Goal: Obtain resource: Download file/media

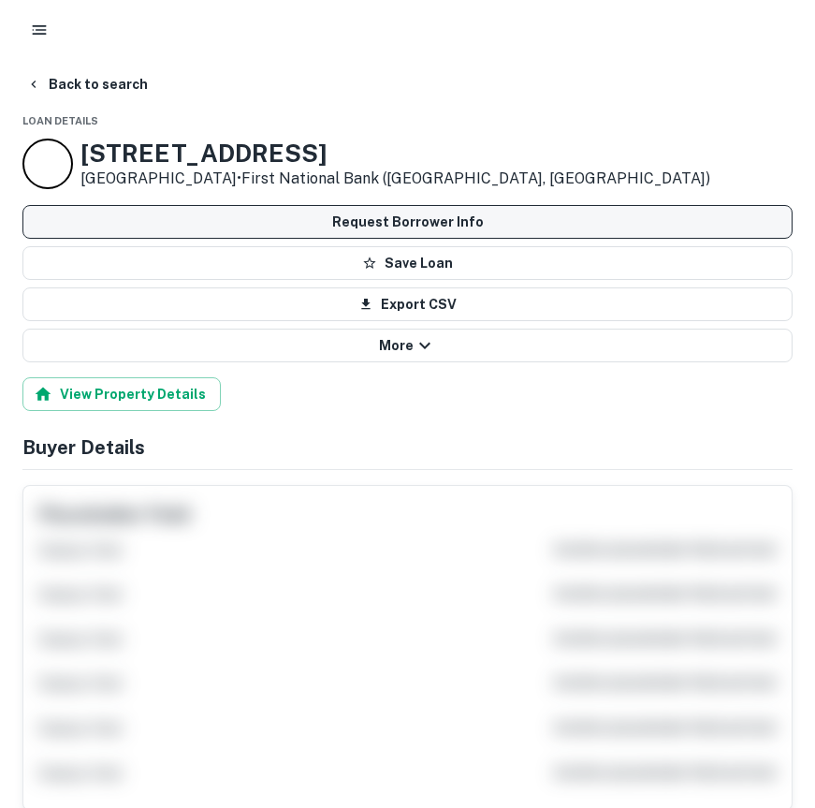
click at [413, 216] on button "Request Borrower Info" at bounding box center [407, 222] width 770 height 34
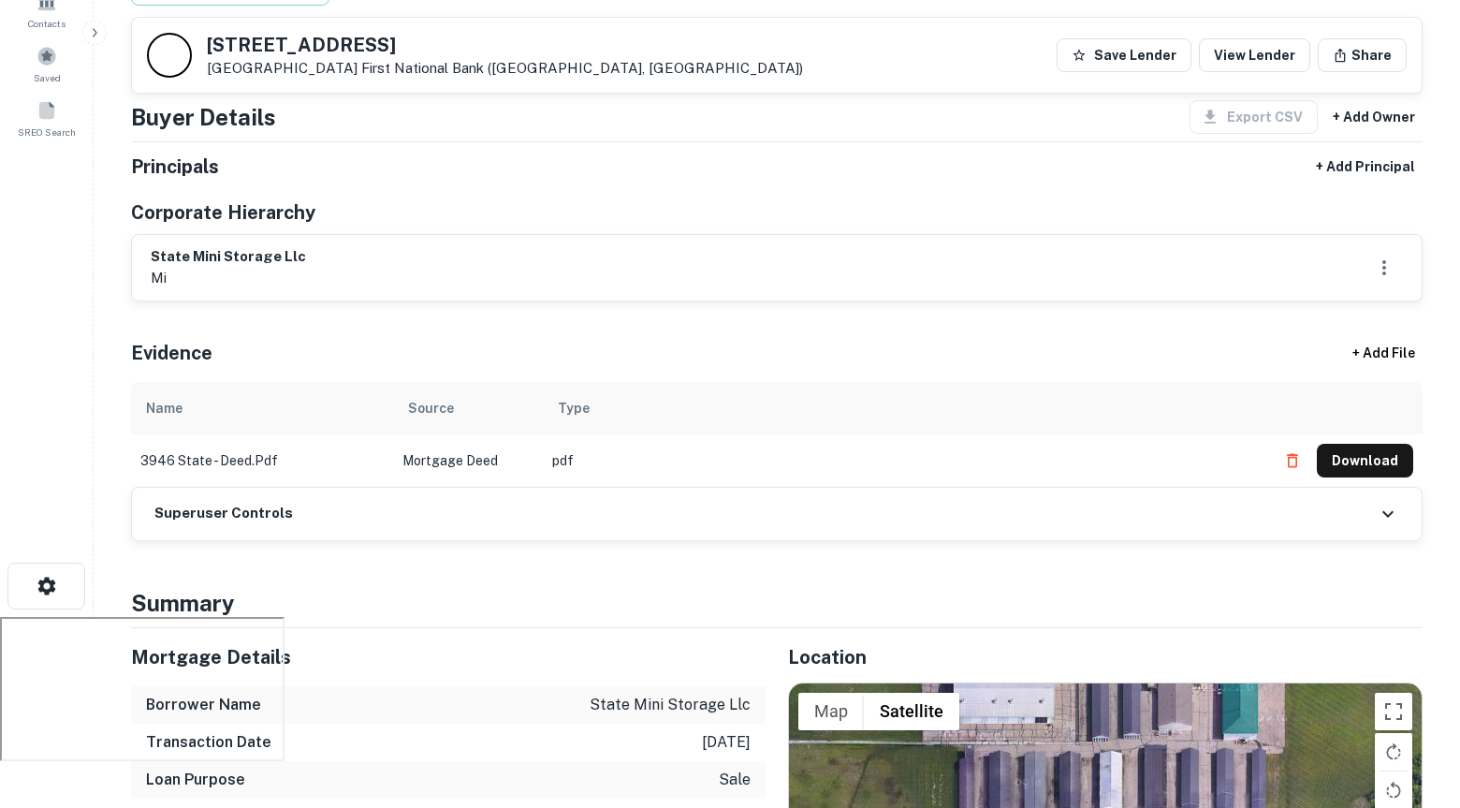
scroll to position [188, 0]
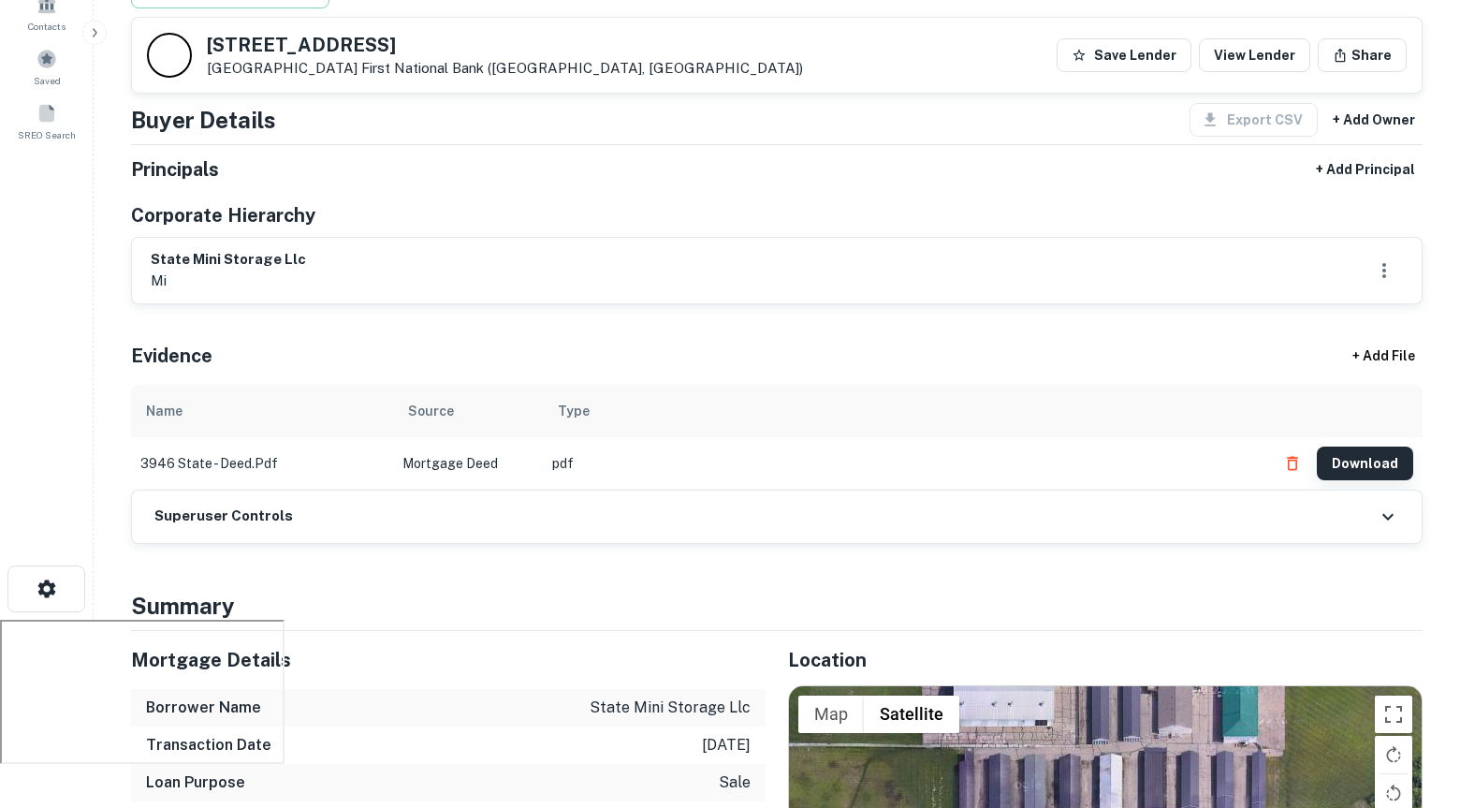
click at [814, 471] on button "Download" at bounding box center [1365, 463] width 96 height 34
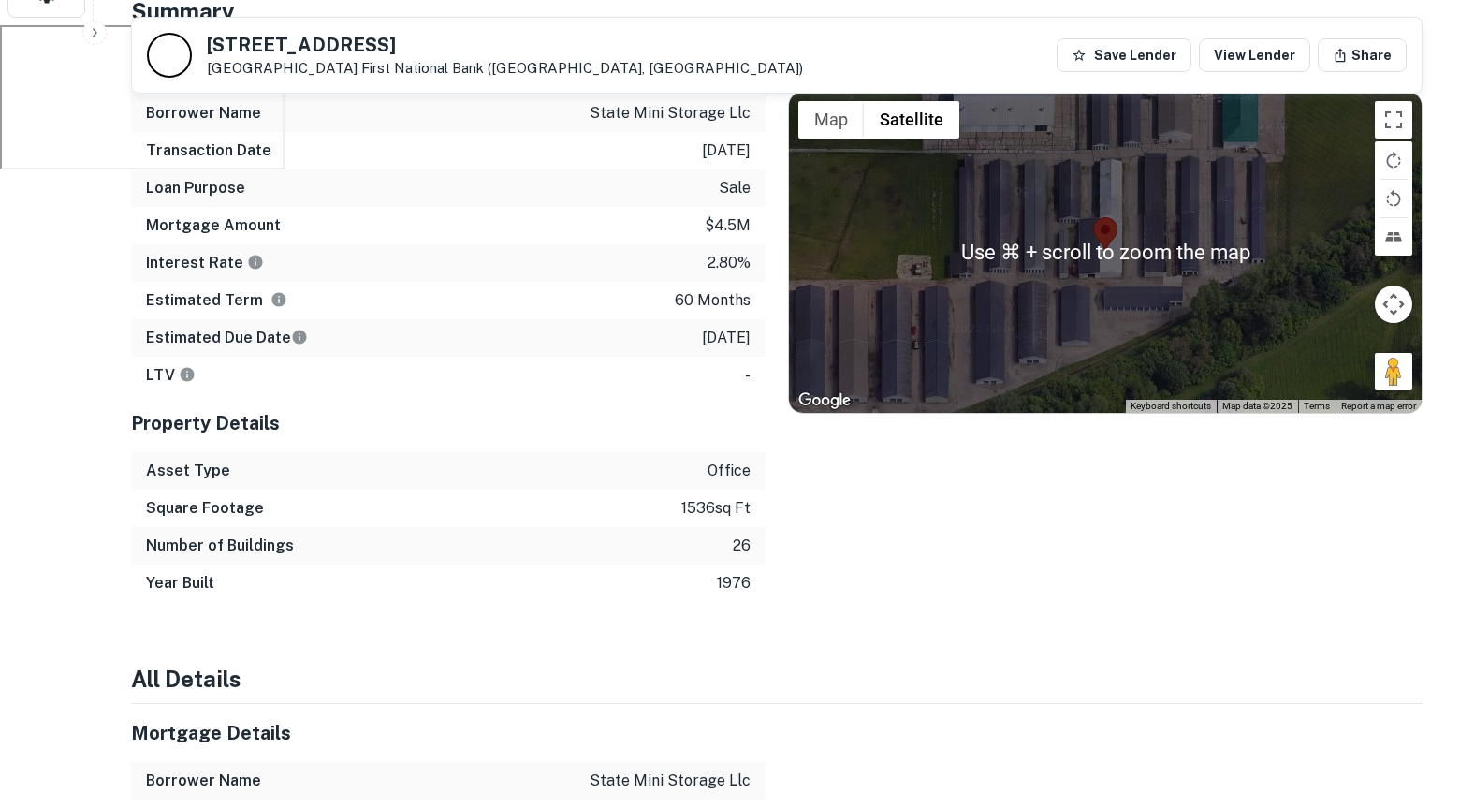
scroll to position [806, 0]
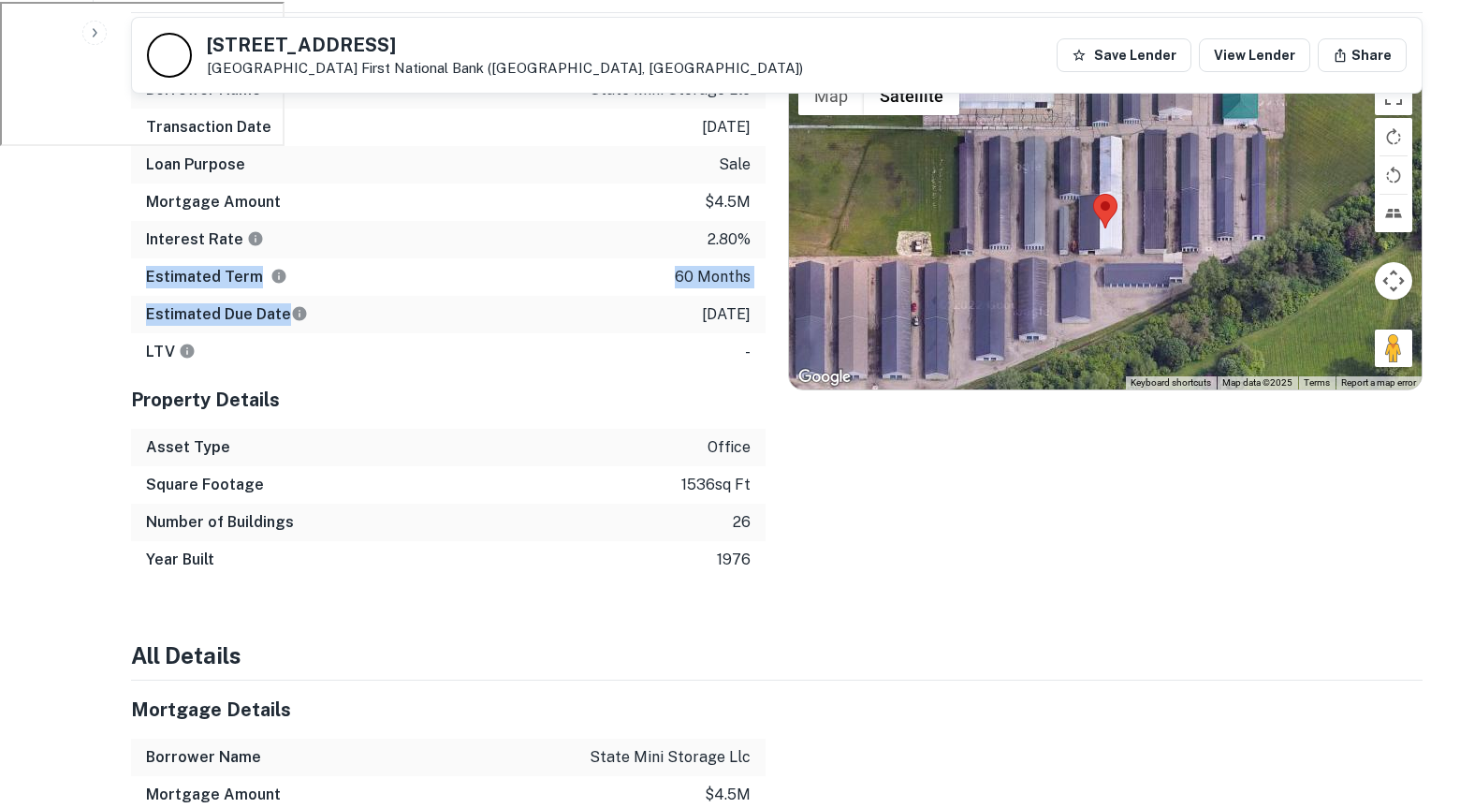
drag, startPoint x: 143, startPoint y: 282, endPoint x: 285, endPoint y: 311, distance: 145.2
click at [285, 311] on div "Mortgage Details Borrower Name state mini storage llc Transaction Date [DATE] L…" at bounding box center [448, 191] width 635 height 357
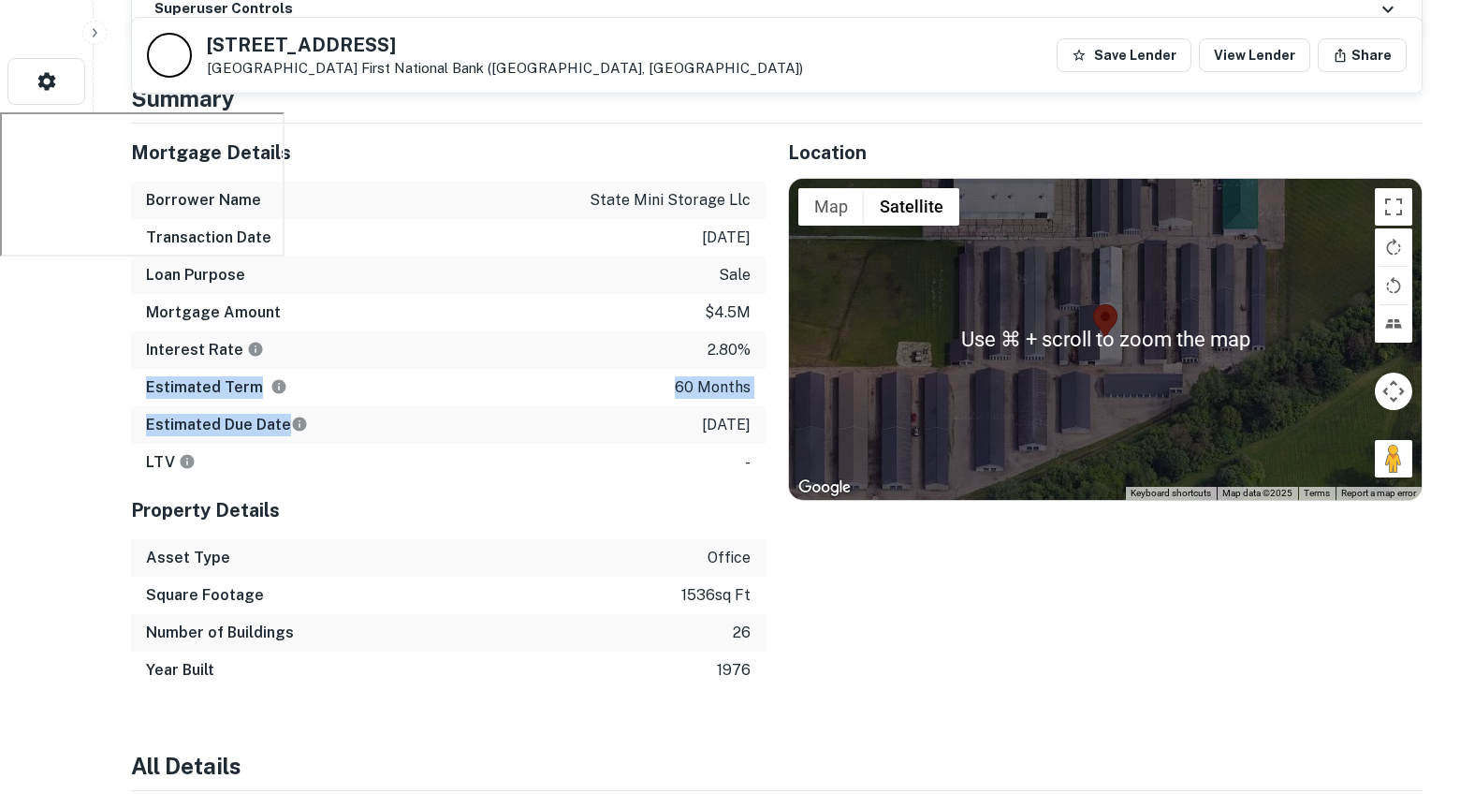
scroll to position [696, 0]
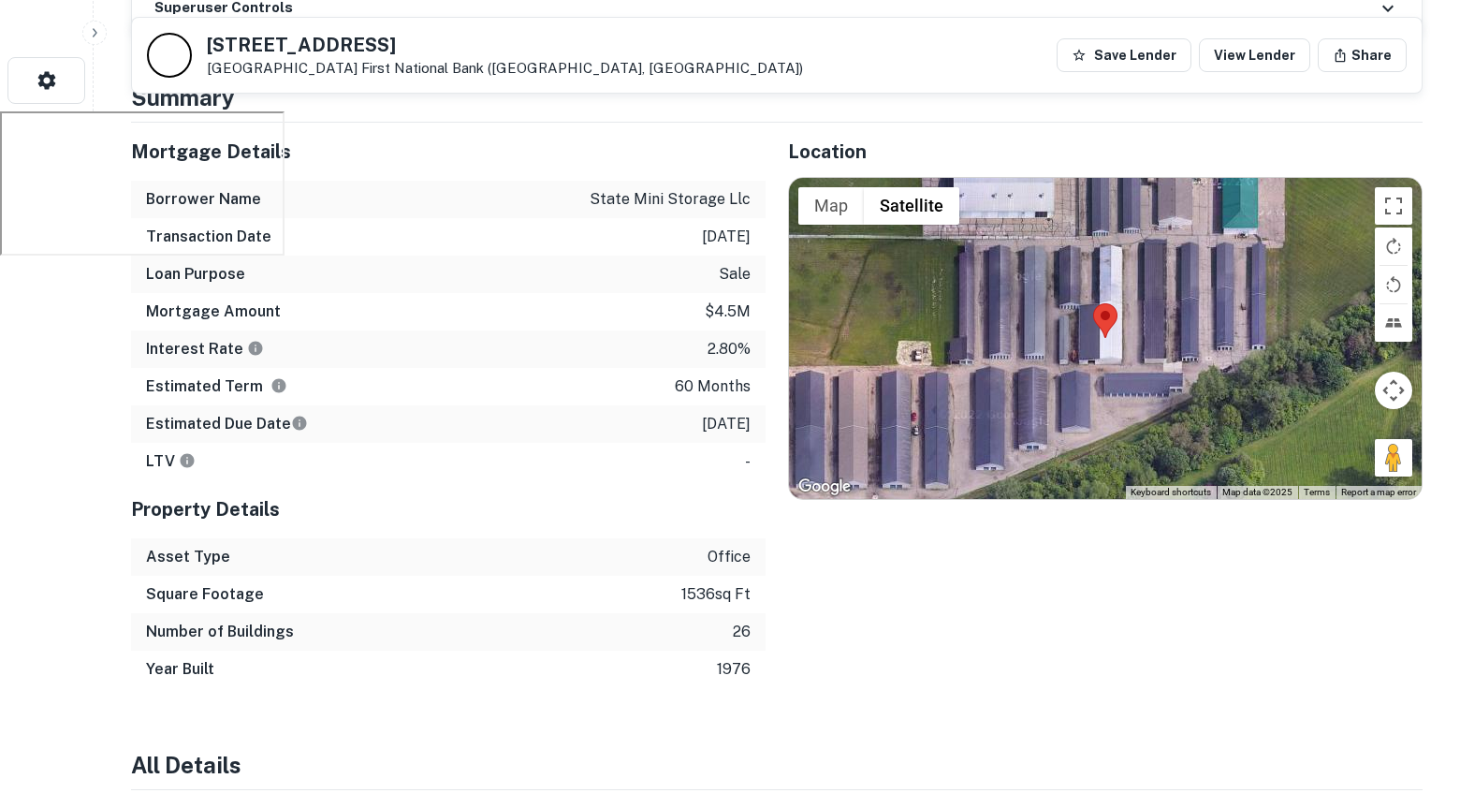
click at [635, 503] on h5 "Property Details" at bounding box center [448, 509] width 635 height 28
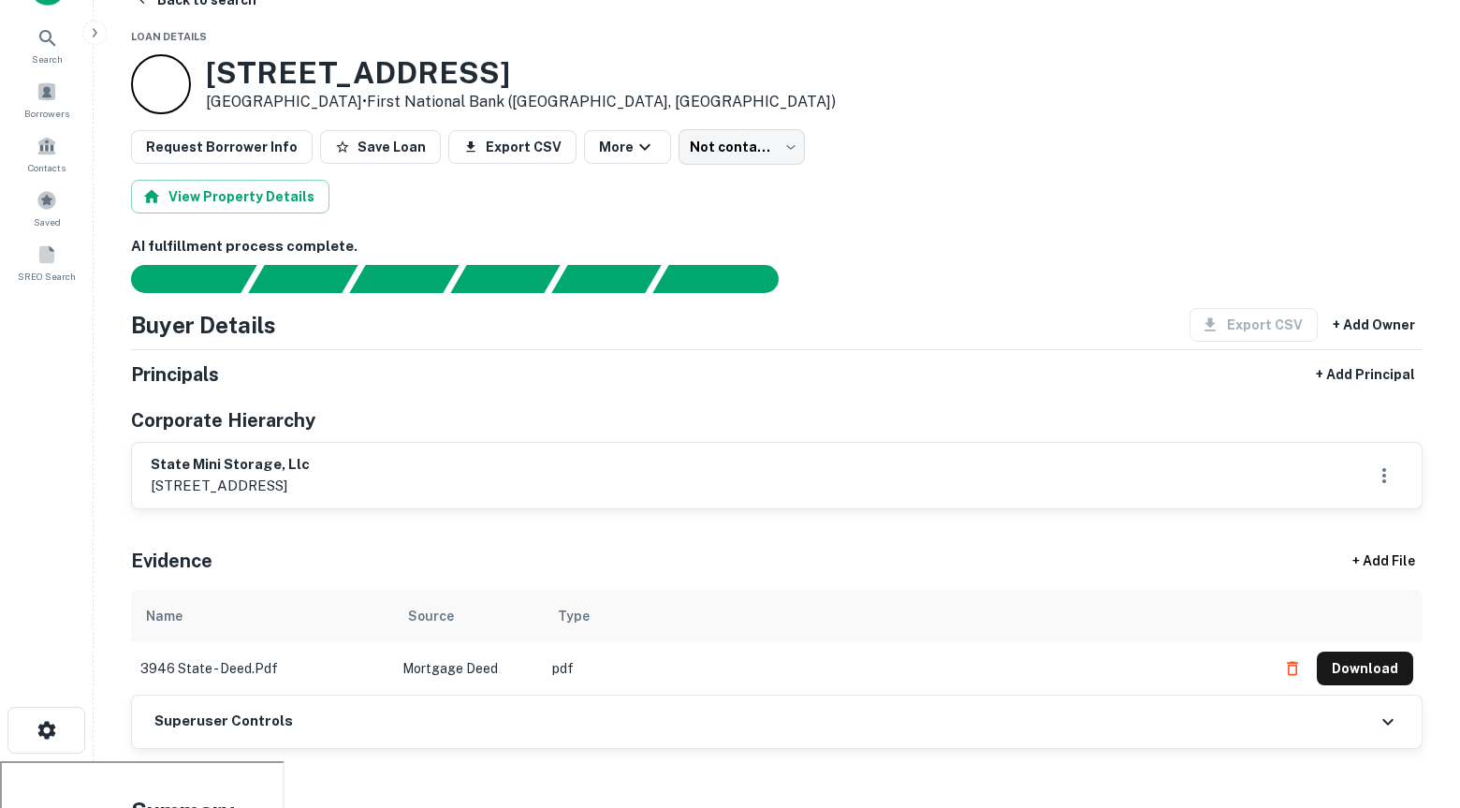
scroll to position [0, 0]
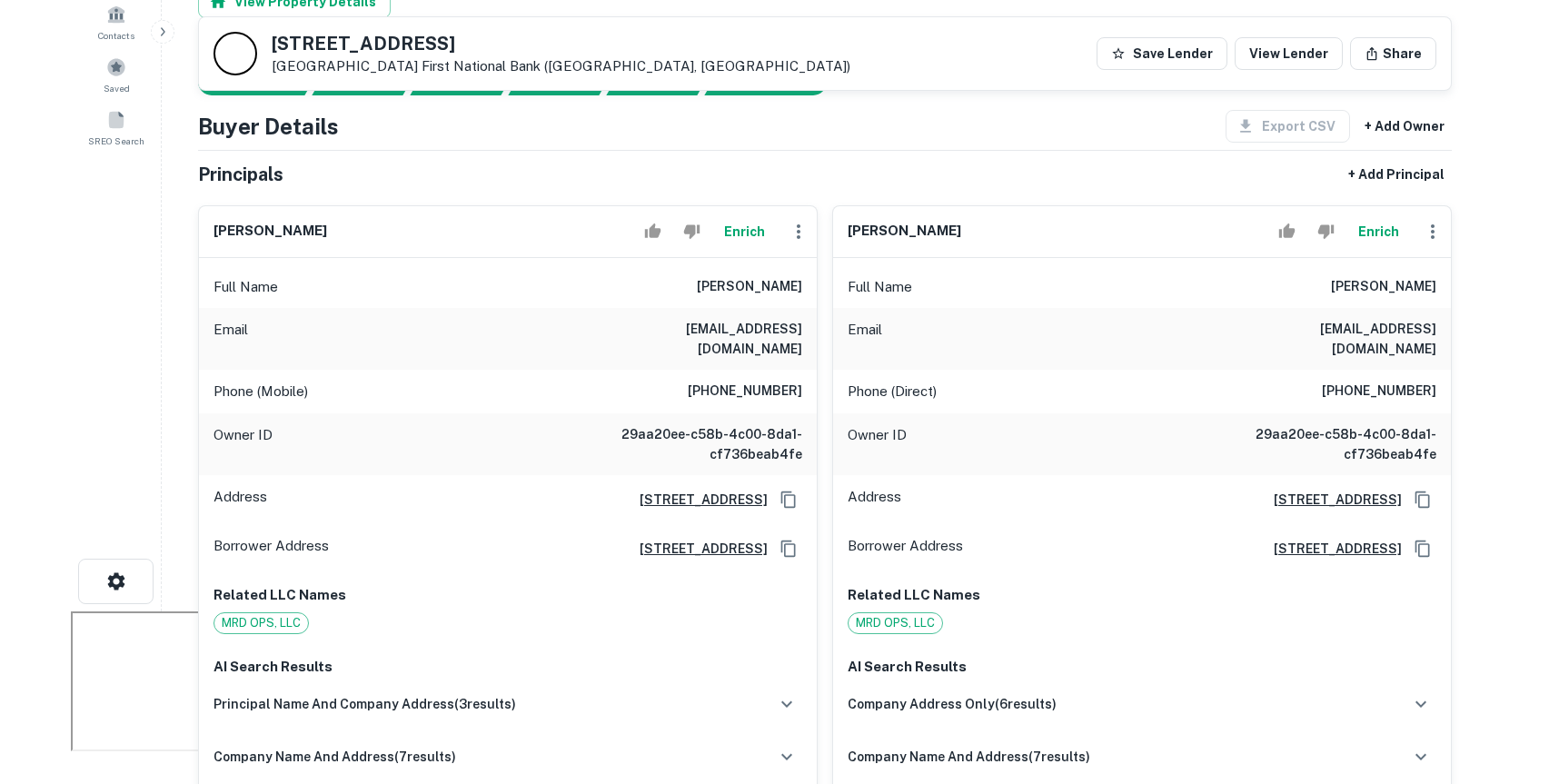
scroll to position [166, 0]
